Goal: Use online tool/utility

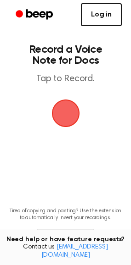
click at [105, 17] on link "Log in" at bounding box center [101, 14] width 41 height 23
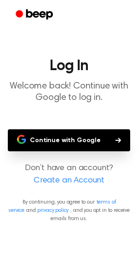
click at [72, 143] on button "Continue with Google" at bounding box center [69, 140] width 122 height 22
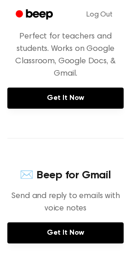
scroll to position [171, 0]
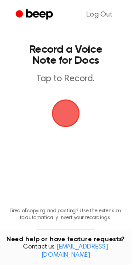
click at [69, 108] on span "button" at bounding box center [66, 113] width 26 height 26
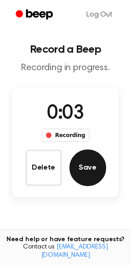
click at [84, 173] on button "Save" at bounding box center [87, 168] width 37 height 37
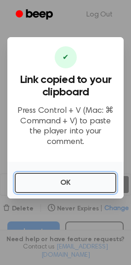
click at [84, 173] on button "OK" at bounding box center [65, 183] width 101 height 20
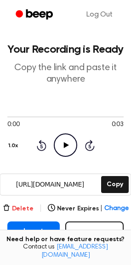
click at [24, 208] on button "Delete" at bounding box center [18, 209] width 31 height 10
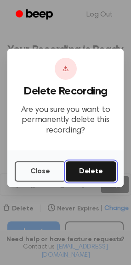
click at [89, 175] on button "Delete" at bounding box center [91, 171] width 51 height 20
